Goal: Communication & Community: Answer question/provide support

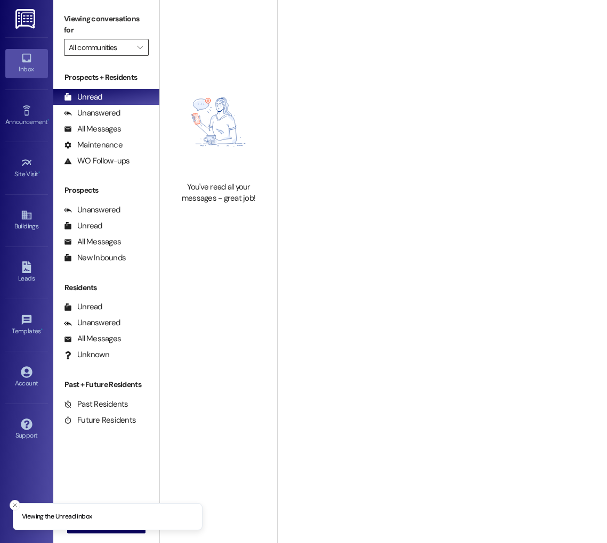
click at [90, 48] on input "All communities" at bounding box center [100, 47] width 63 height 17
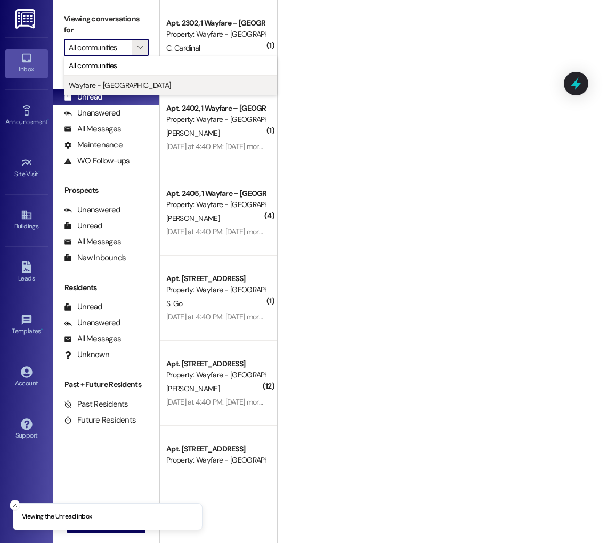
click at [99, 87] on span "Wayfare - [GEOGRAPHIC_DATA]" at bounding box center [120, 85] width 102 height 11
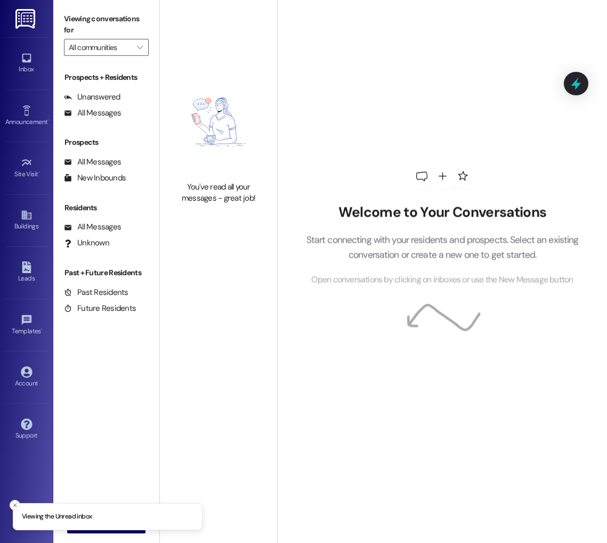
type input "Wayfare - [GEOGRAPHIC_DATA]"
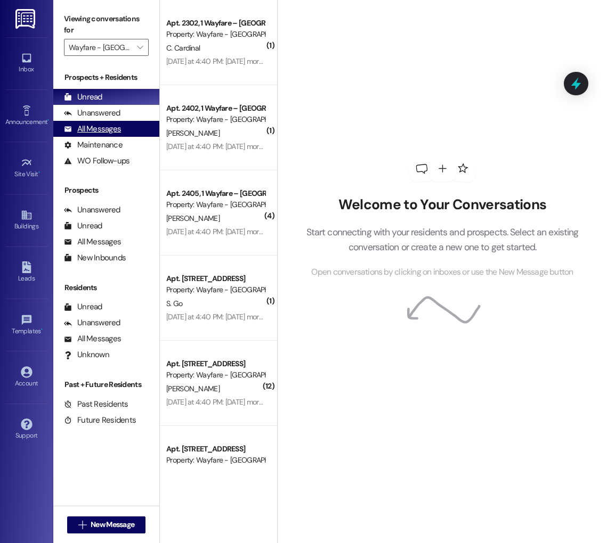
click at [96, 129] on div "All Messages" at bounding box center [92, 129] width 57 height 11
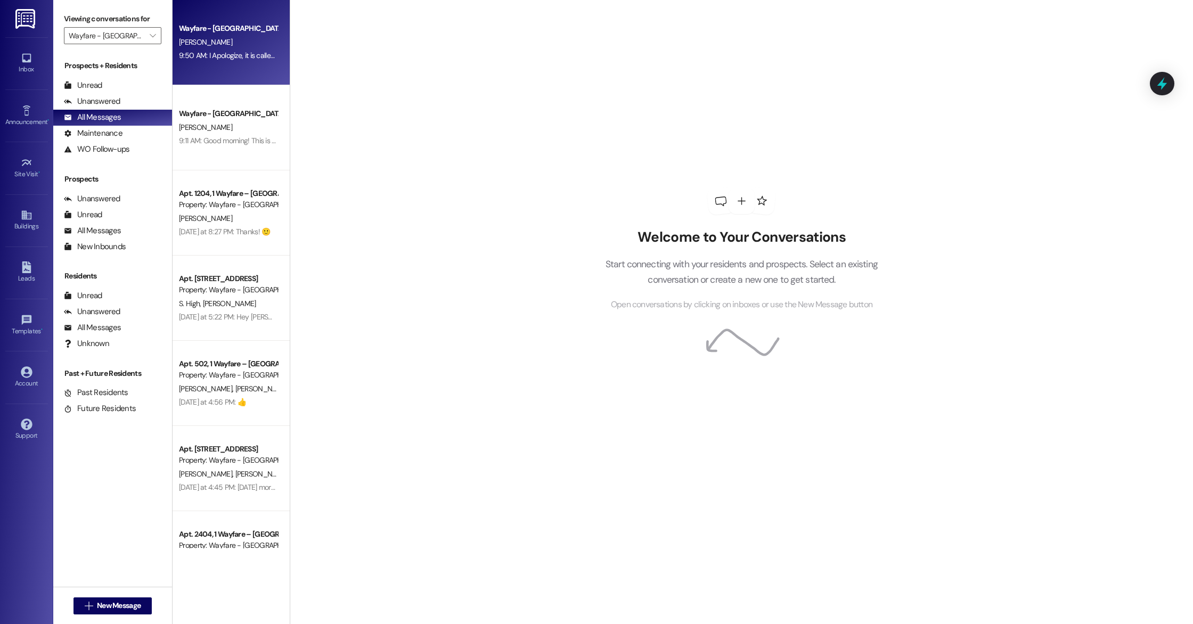
click at [194, 77] on div "Wayfare - [GEOGRAPHIC_DATA] [PERSON_NAME] 9:50 AM: I Apologize, it is called th…" at bounding box center [231, 42] width 117 height 85
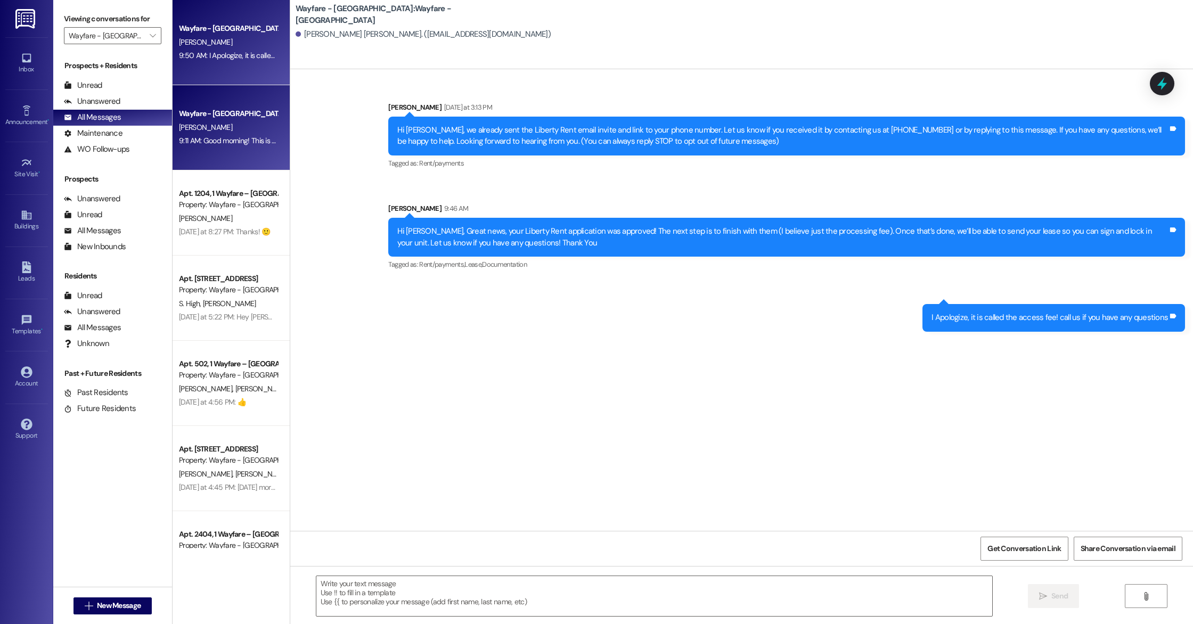
click at [178, 120] on div "Wayfare - [GEOGRAPHIC_DATA]" at bounding box center [228, 113] width 101 height 13
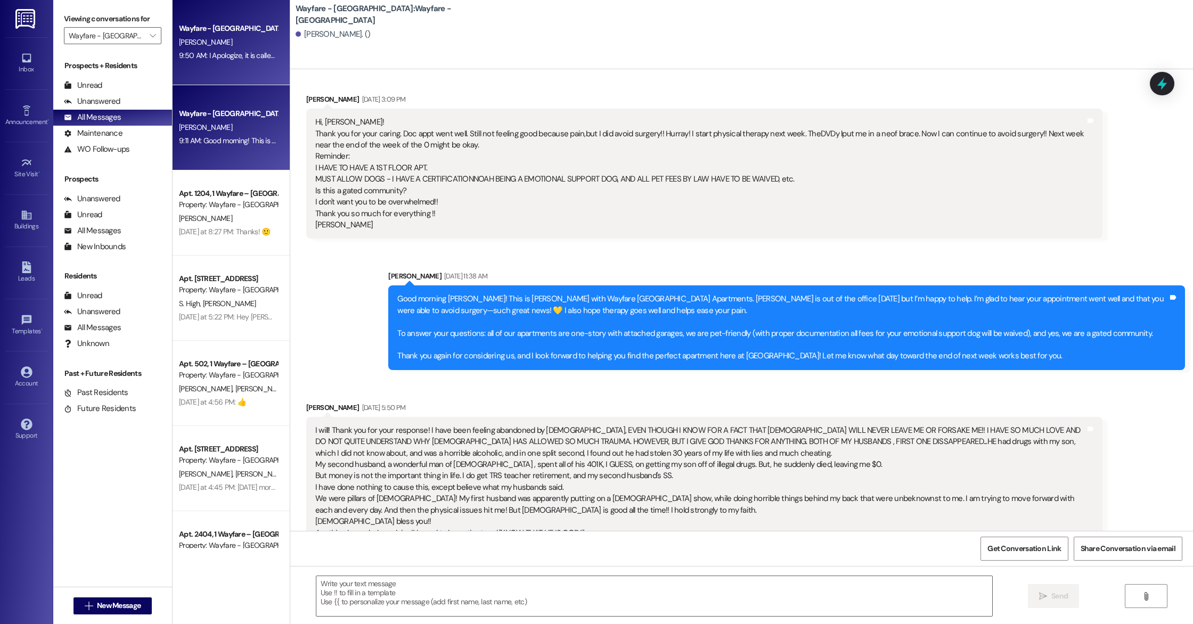
scroll to position [1355, 0]
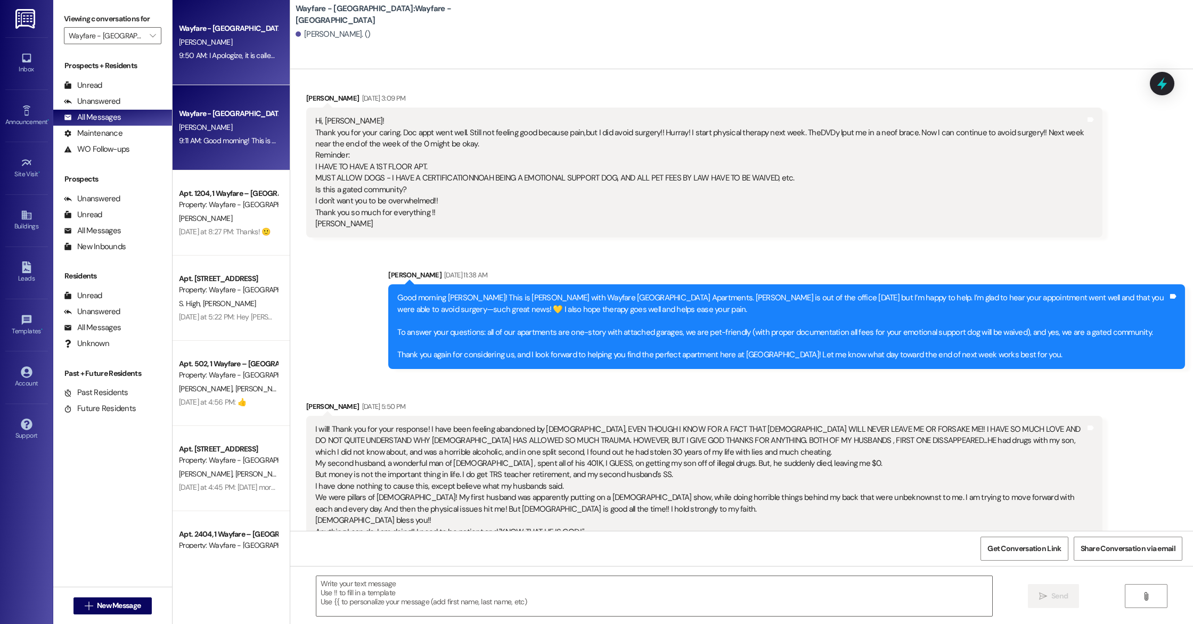
click at [197, 52] on div "9:50 AM: I Apologize, it is called the access fee! call us if you have any ques…" at bounding box center [302, 56] width 247 height 10
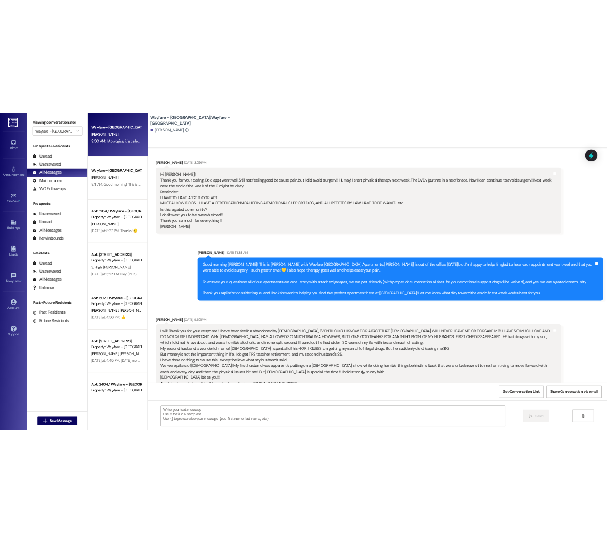
scroll to position [0, 0]
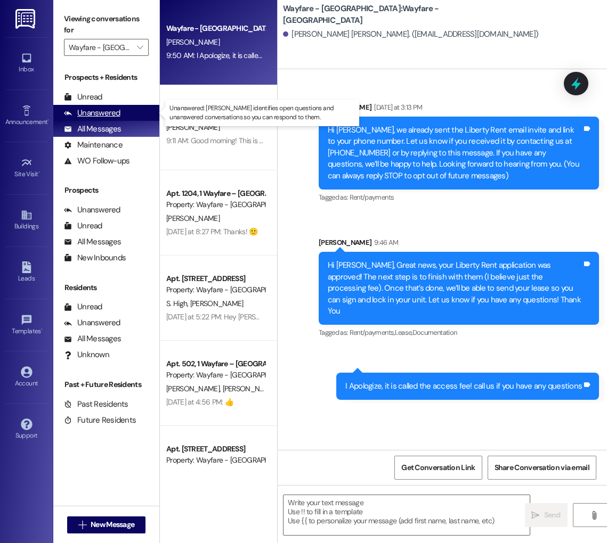
click at [108, 108] on div "Unanswered" at bounding box center [92, 113] width 56 height 11
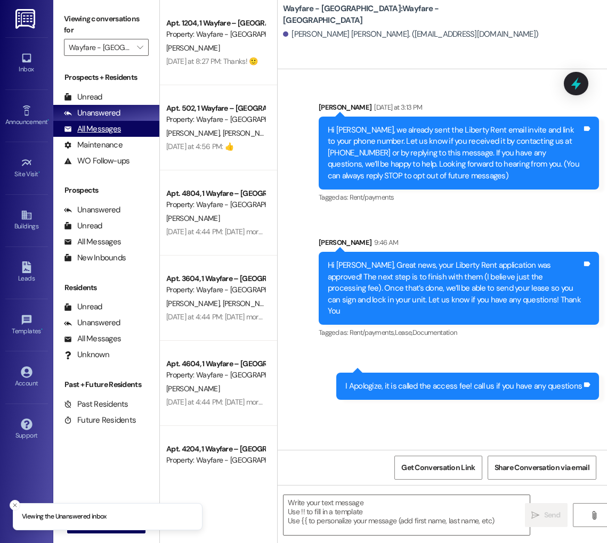
click at [103, 125] on div "All Messages" at bounding box center [92, 129] width 57 height 11
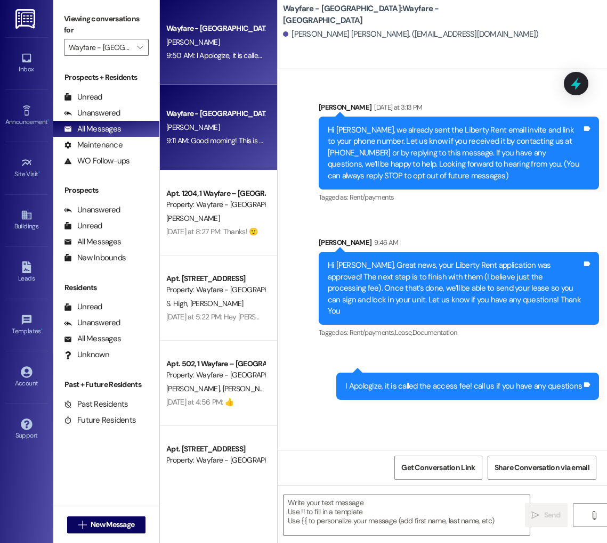
click at [174, 113] on div "Wayfare - [GEOGRAPHIC_DATA]" at bounding box center [215, 113] width 99 height 11
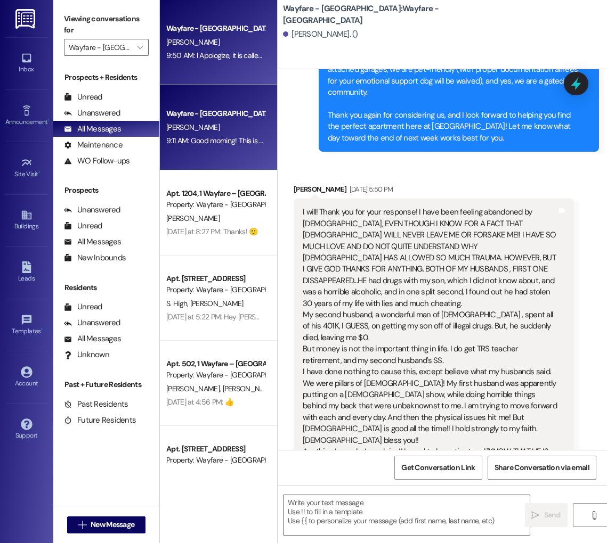
scroll to position [1938, 0]
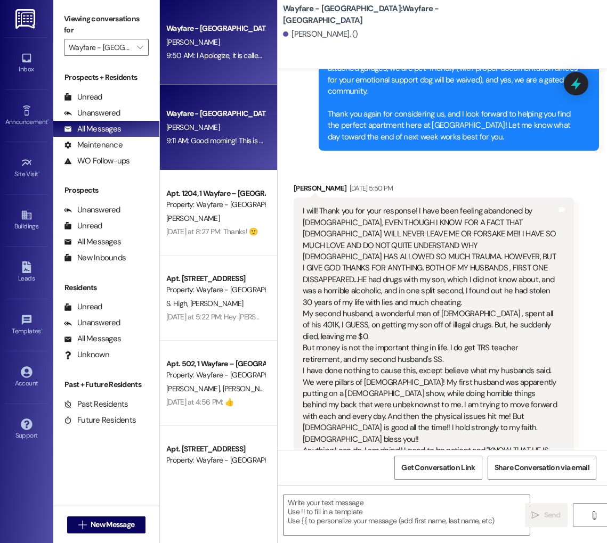
click at [177, 72] on div "Wayfare - [GEOGRAPHIC_DATA] [PERSON_NAME] 9:50 AM: I Apologize, it is called th…" at bounding box center [218, 42] width 117 height 85
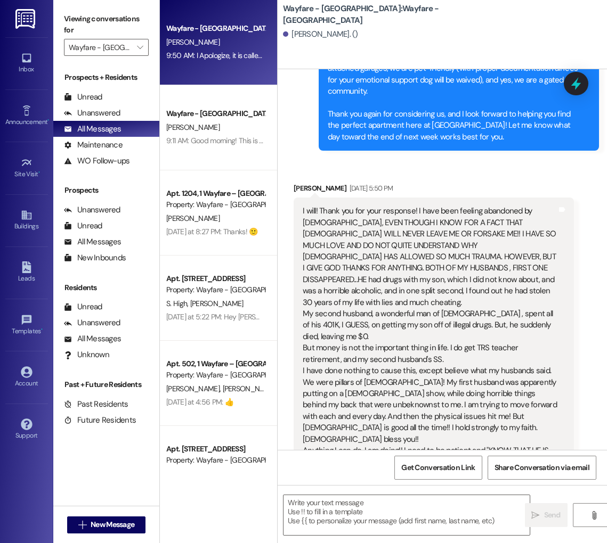
scroll to position [0, 0]
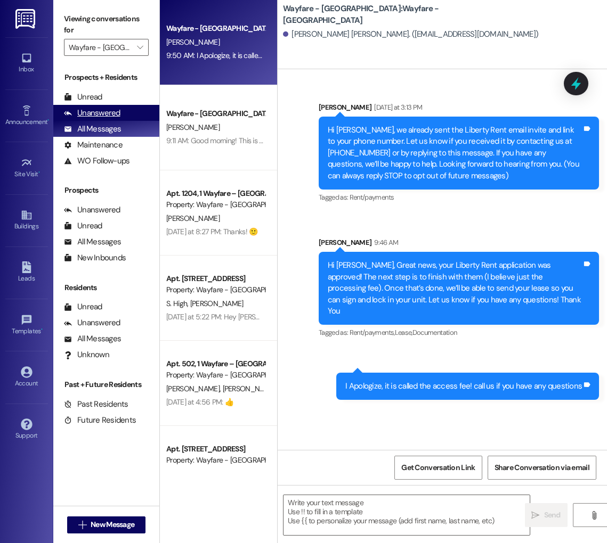
click at [66, 120] on div "Unanswered (0)" at bounding box center [106, 113] width 106 height 16
click at [66, 132] on icon at bounding box center [68, 129] width 8 height 8
click at [102, 117] on div "Unanswered" at bounding box center [92, 113] width 56 height 11
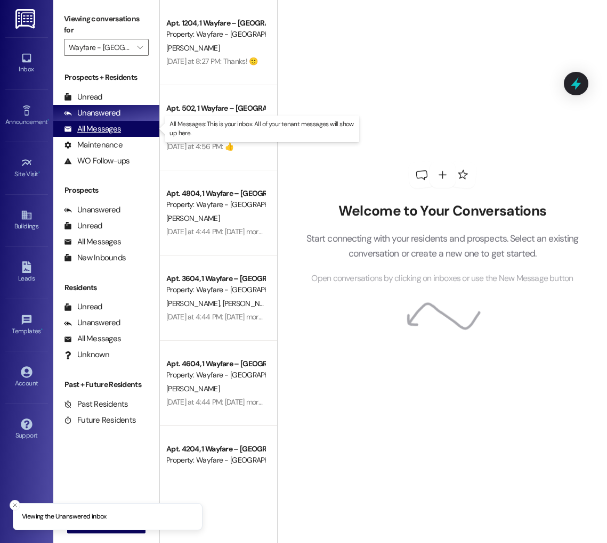
click at [107, 129] on div "All Messages" at bounding box center [92, 129] width 57 height 11
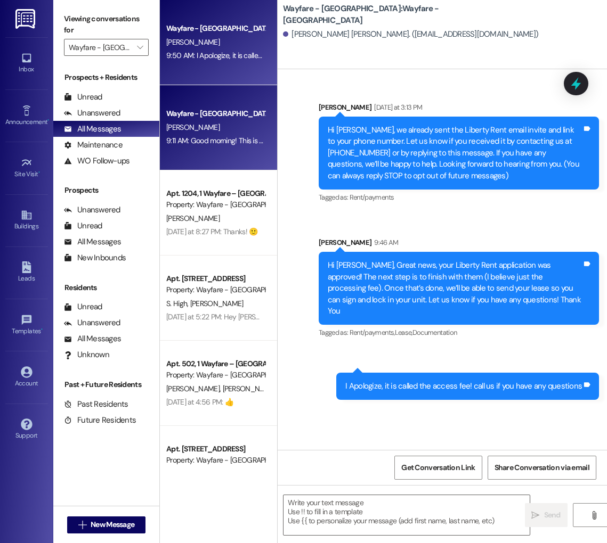
click at [249, 146] on div "9:11 AM: Good morning! This is [PERSON_NAME] with Wayfare [GEOGRAPHIC_DATA] Apa…" at bounding box center [215, 140] width 101 height 13
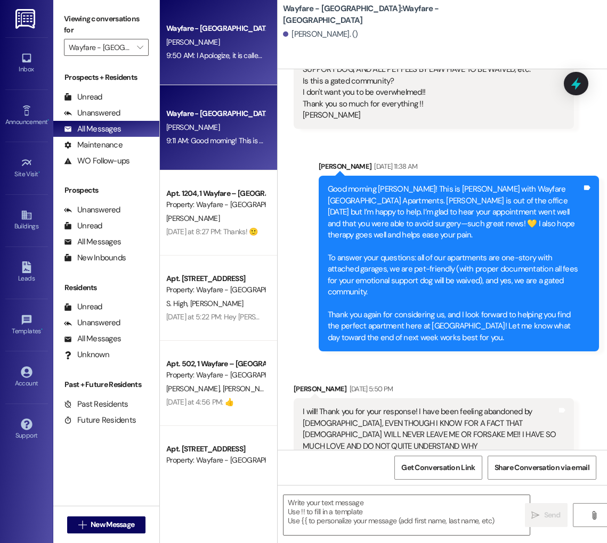
click at [232, 61] on div "9:50 AM: I Apologize, it is called the access fee! call us if you have any ques…" at bounding box center [215, 55] width 101 height 13
